Goal: Manage account settings

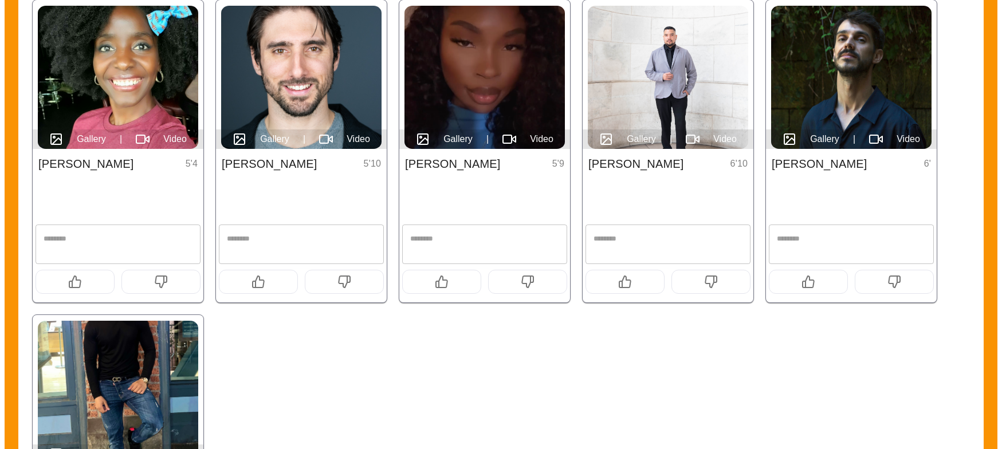
scroll to position [237, 0]
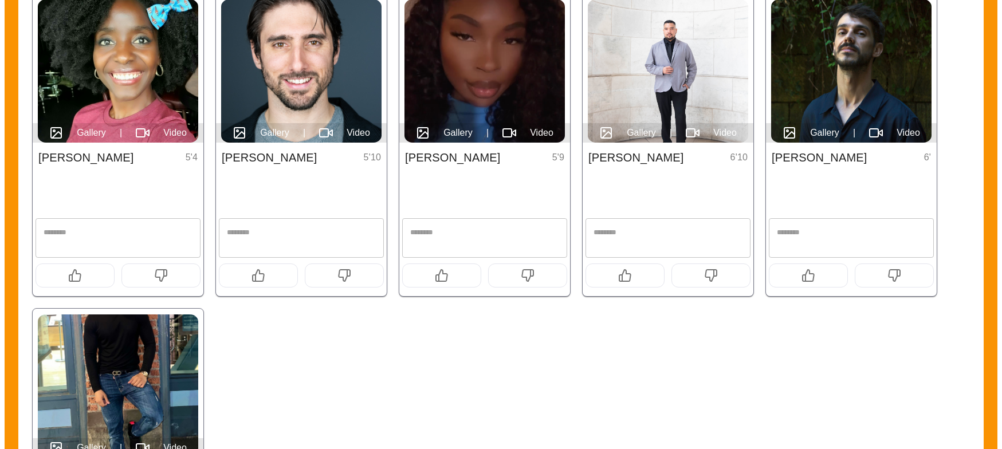
click at [263, 276] on icon "button" at bounding box center [258, 275] width 11 height 11
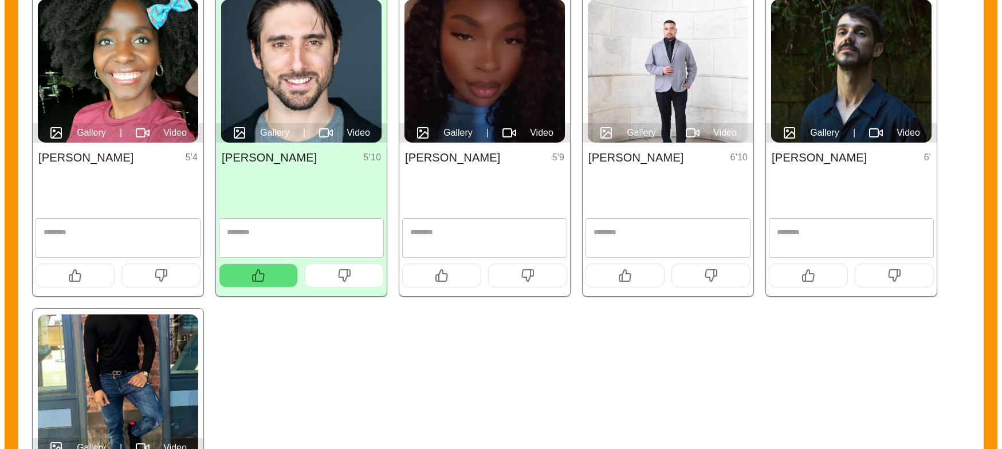
click at [435, 277] on icon "button" at bounding box center [442, 276] width 14 height 14
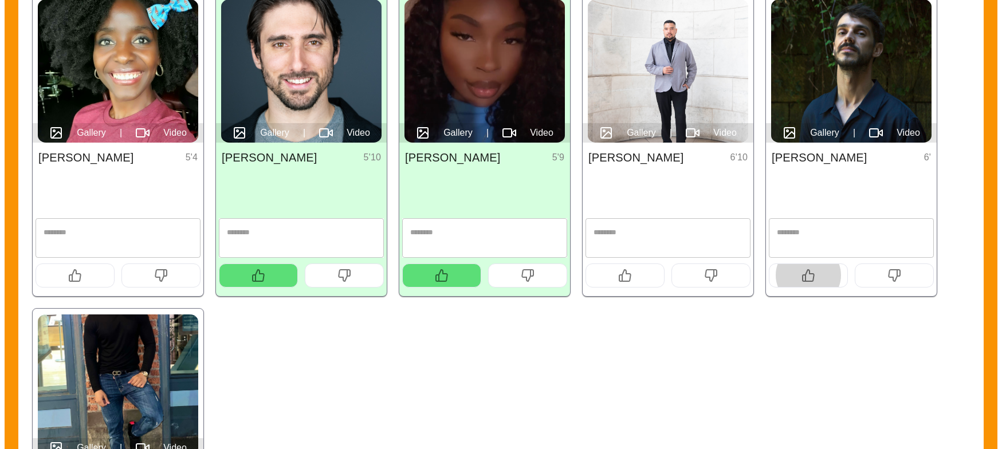
click at [818, 270] on button "button" at bounding box center [808, 276] width 79 height 24
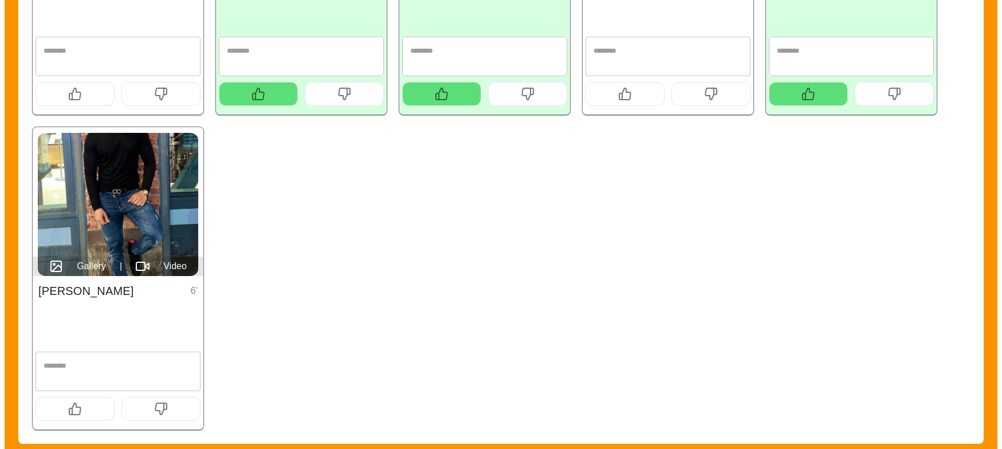
scroll to position [422, 0]
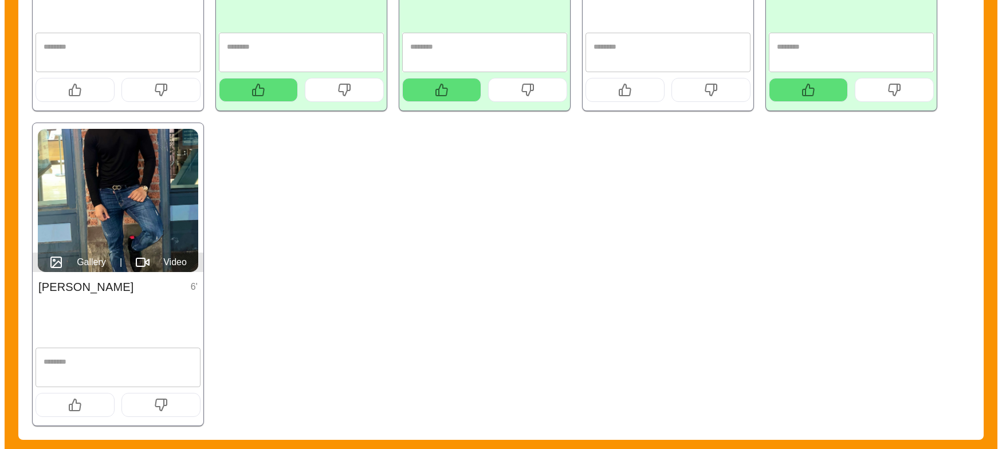
click at [81, 407] on icon "button" at bounding box center [75, 405] width 14 height 14
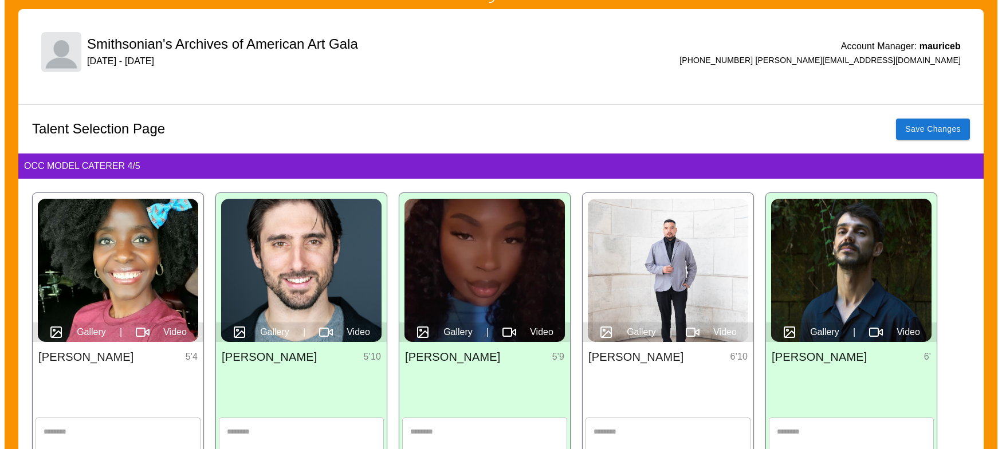
scroll to position [0, 0]
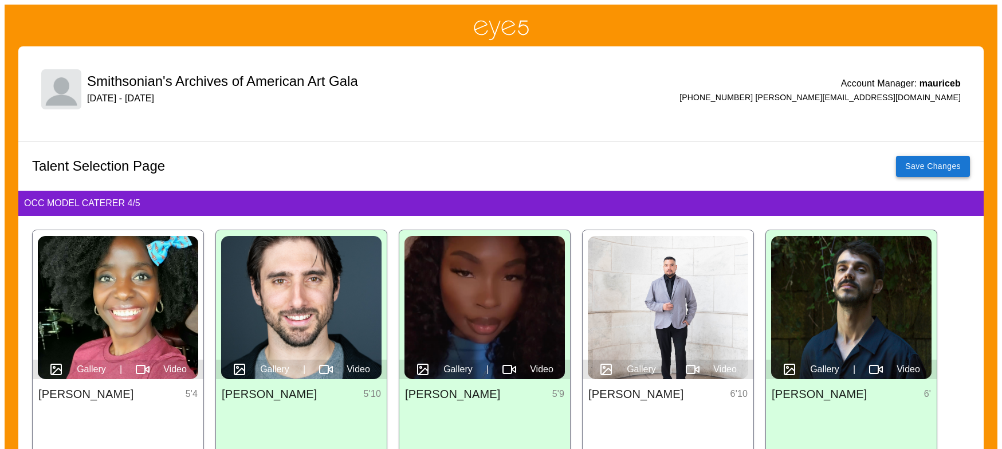
click at [956, 172] on button "Save Changes" at bounding box center [933, 166] width 74 height 21
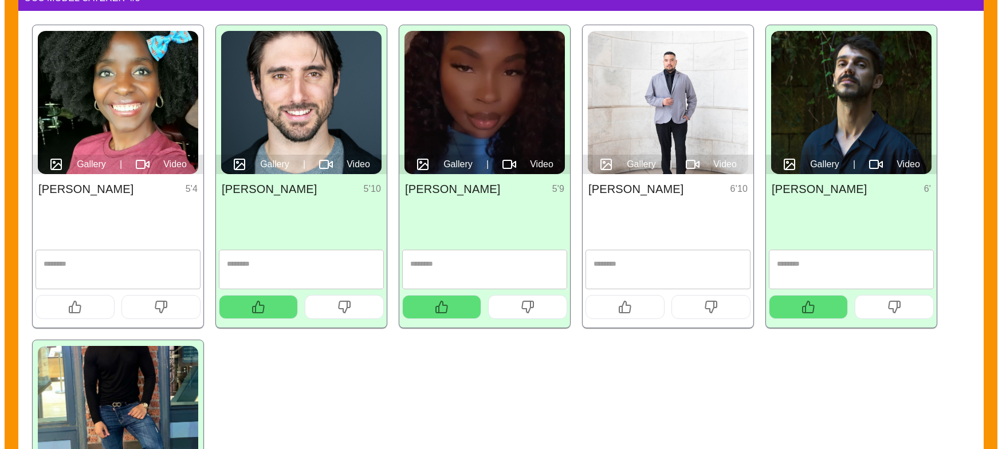
scroll to position [219, 0]
